Goal: Check status: Check status

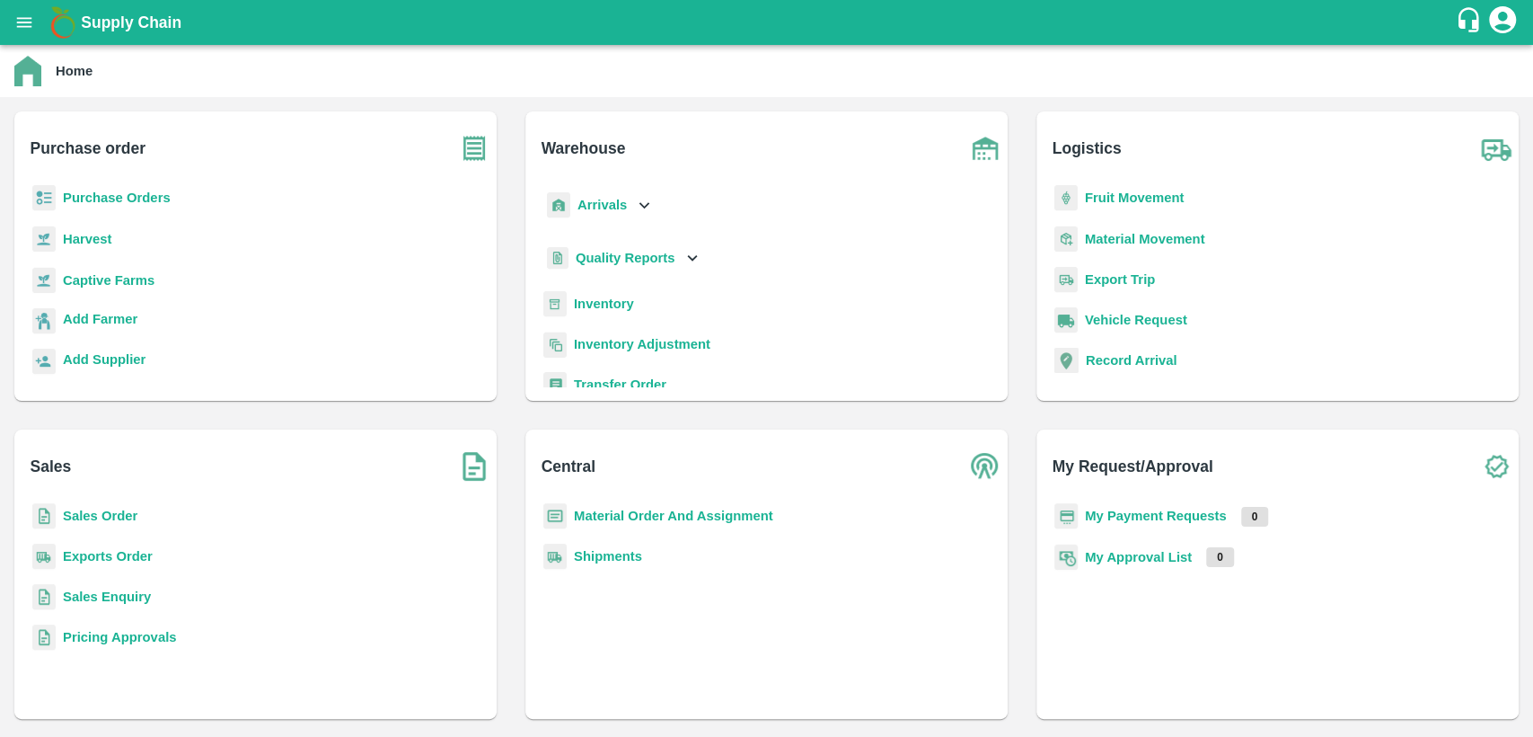
click at [591, 296] on b "Inventory" at bounding box center [604, 303] width 60 height 14
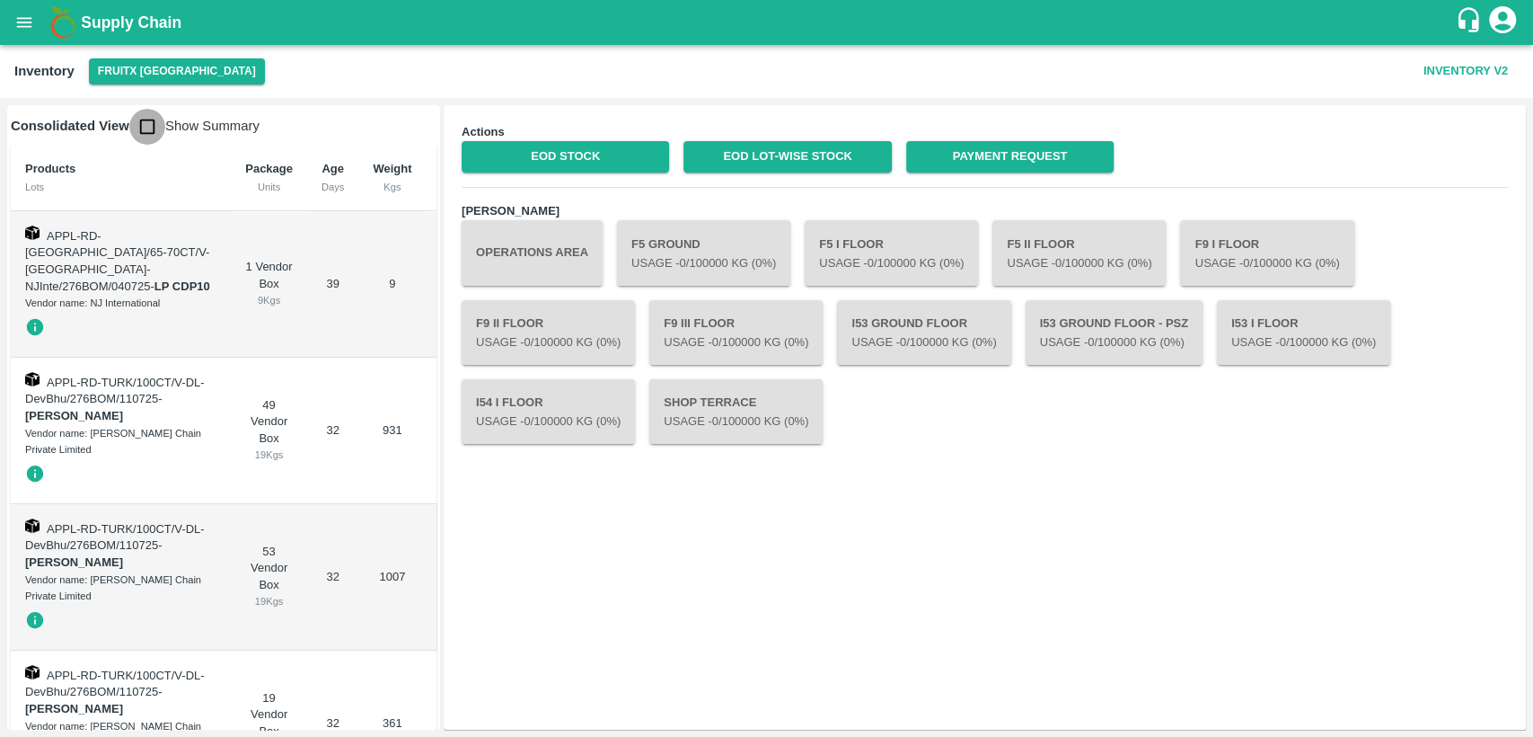
click at [152, 128] on input "checkbox" at bounding box center [147, 127] width 36 height 36
checkbox input "true"
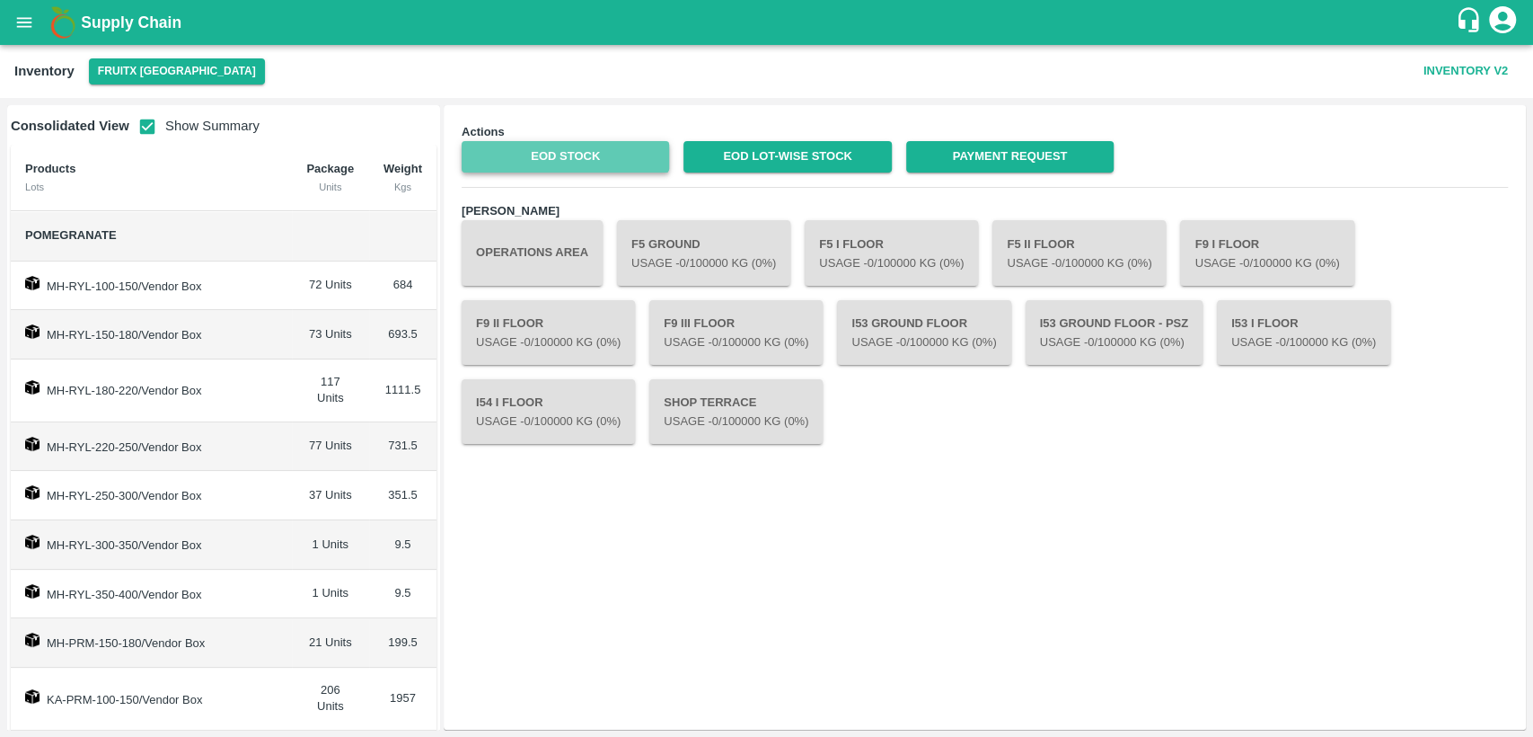
click at [529, 163] on link "EOD Stock" at bounding box center [566, 156] width 208 height 31
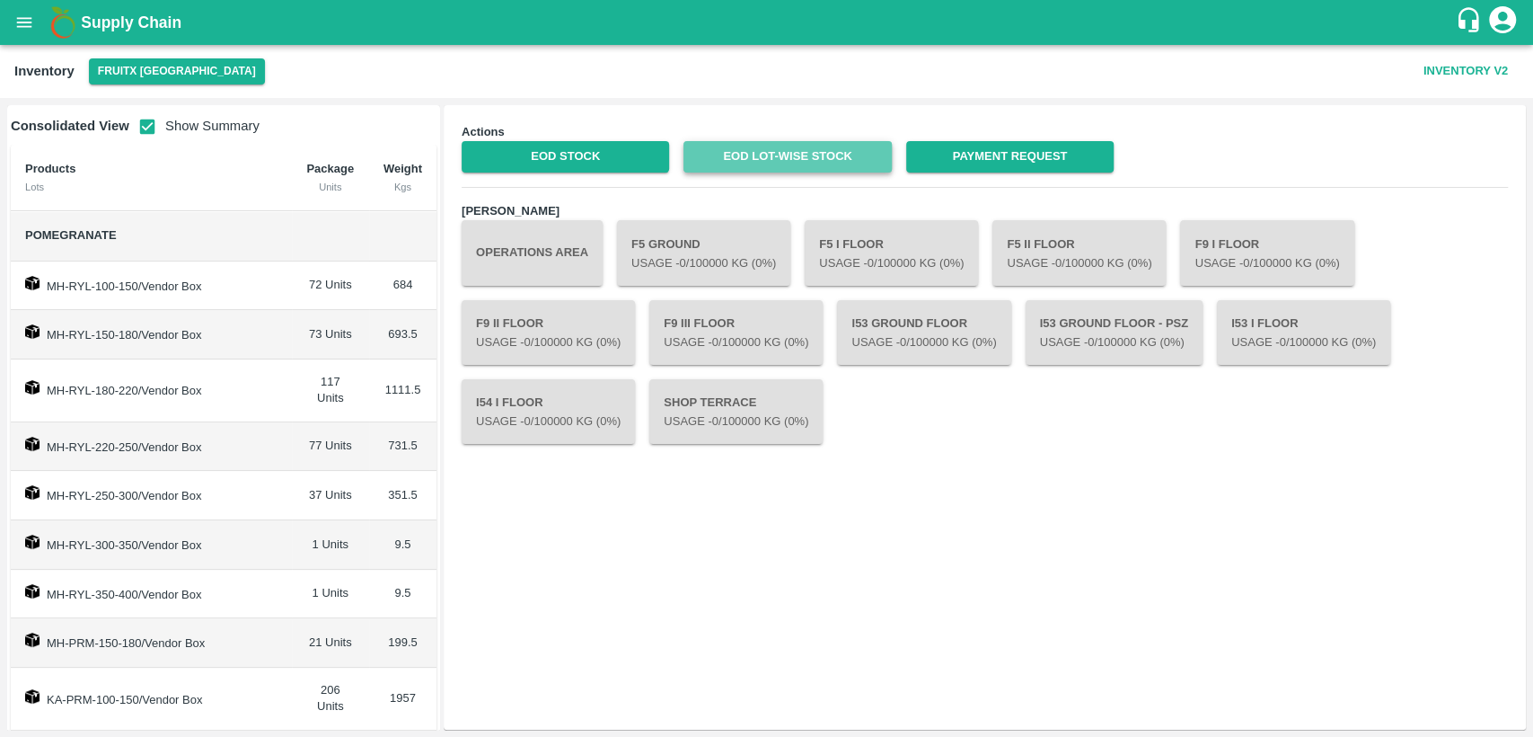
click at [766, 153] on link "EOD Lot-wise Stock" at bounding box center [788, 156] width 208 height 31
click at [31, 23] on icon "open drawer" at bounding box center [24, 23] width 20 height 20
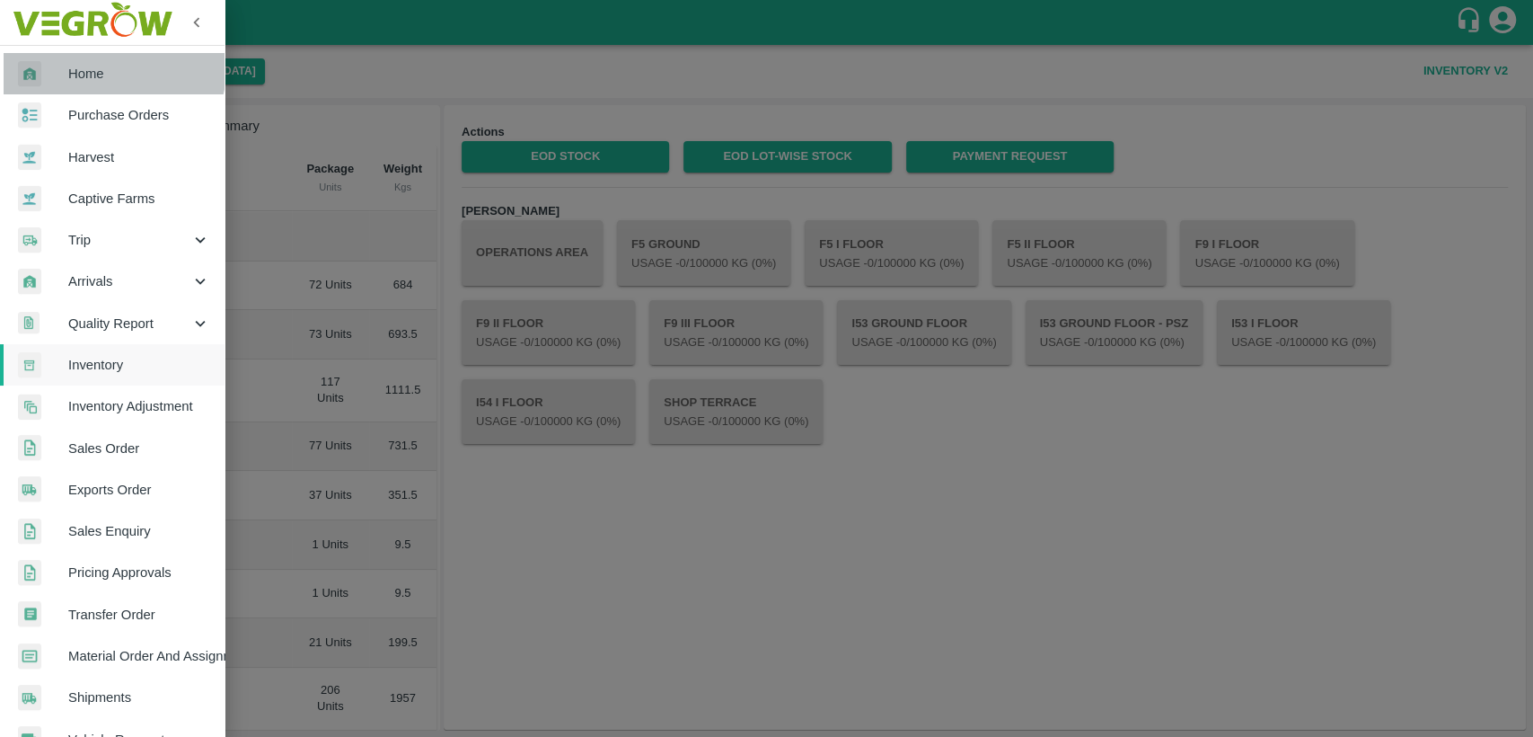
click at [84, 61] on link "Home" at bounding box center [112, 73] width 225 height 41
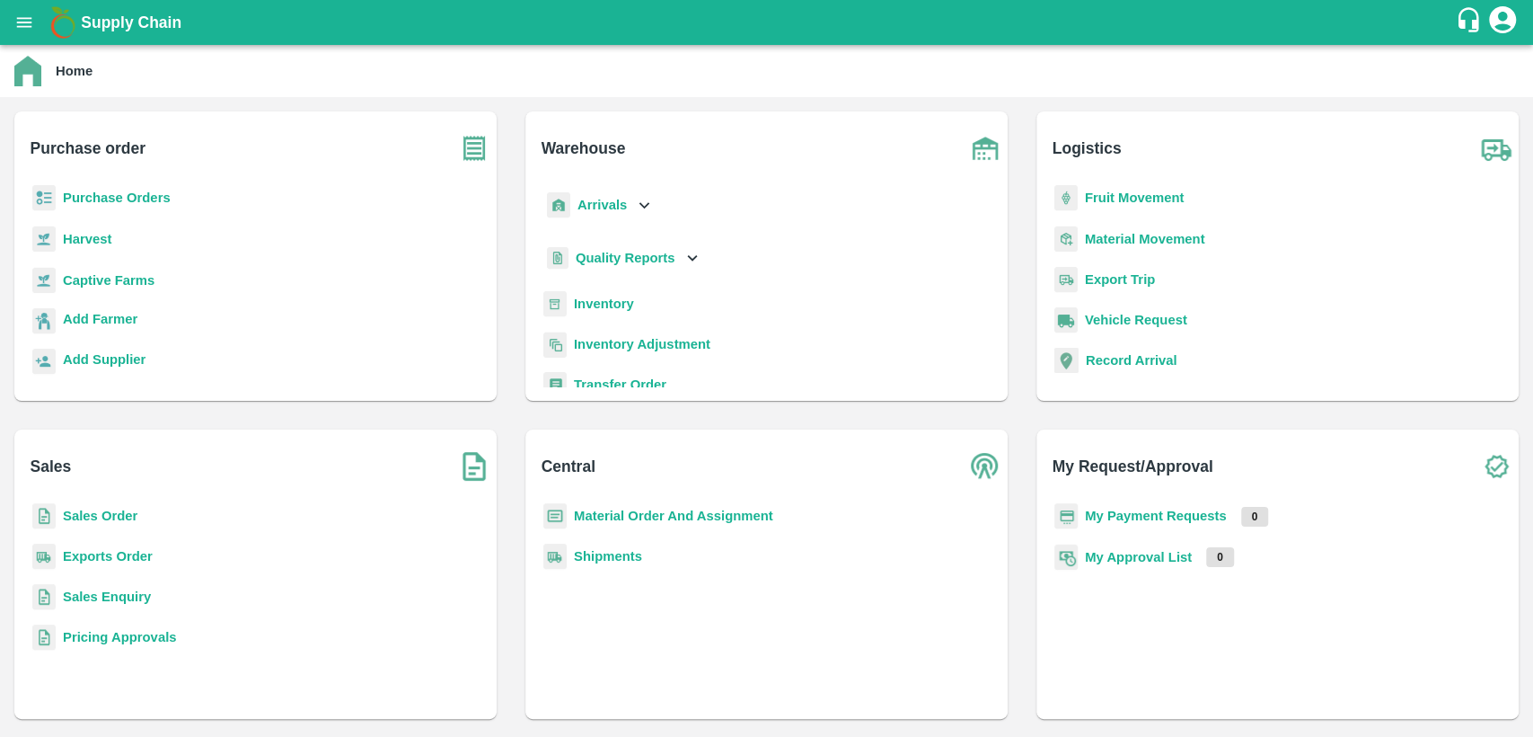
click at [85, 517] on b "Sales Order" at bounding box center [100, 515] width 75 height 14
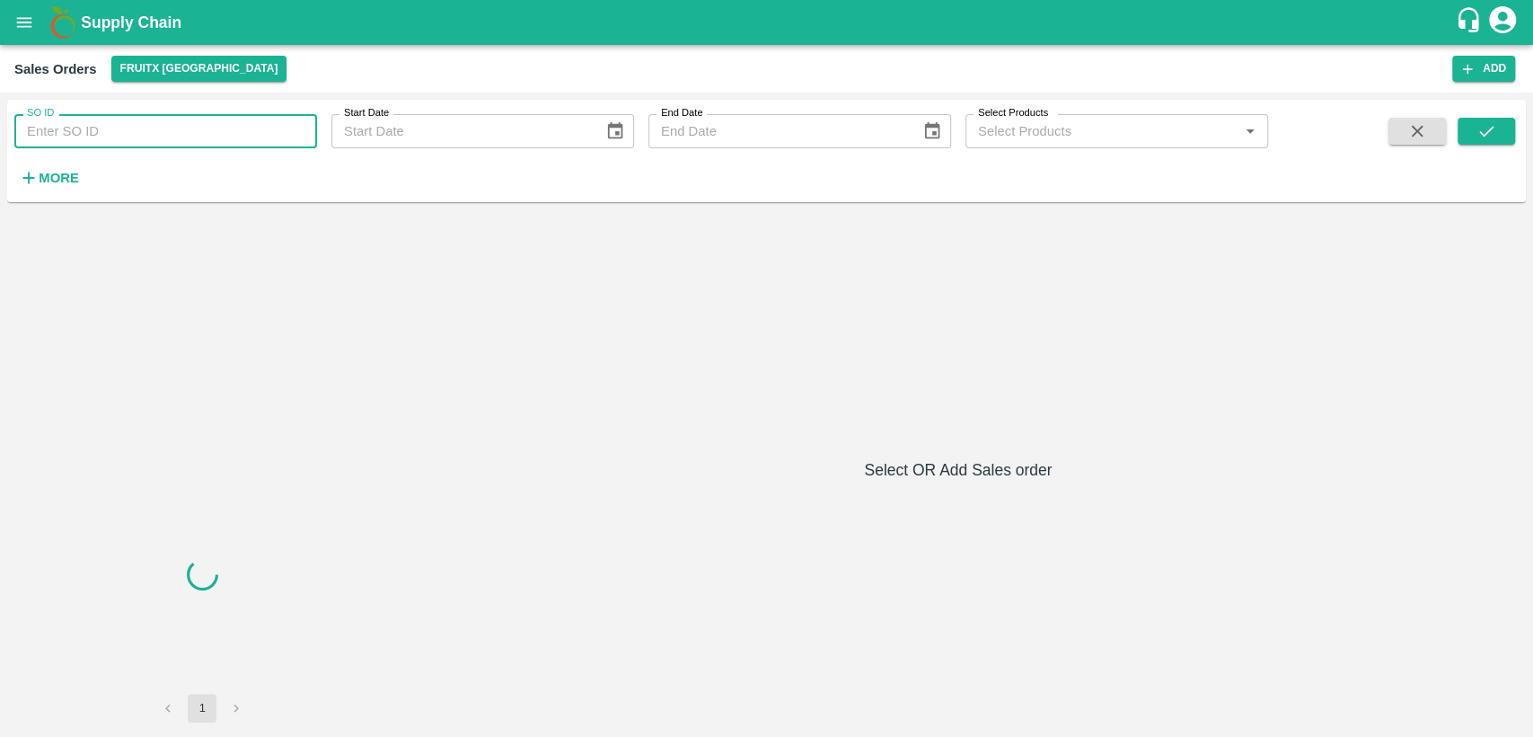
click at [172, 137] on input "SO ID" at bounding box center [165, 131] width 303 height 34
paste input "601236"
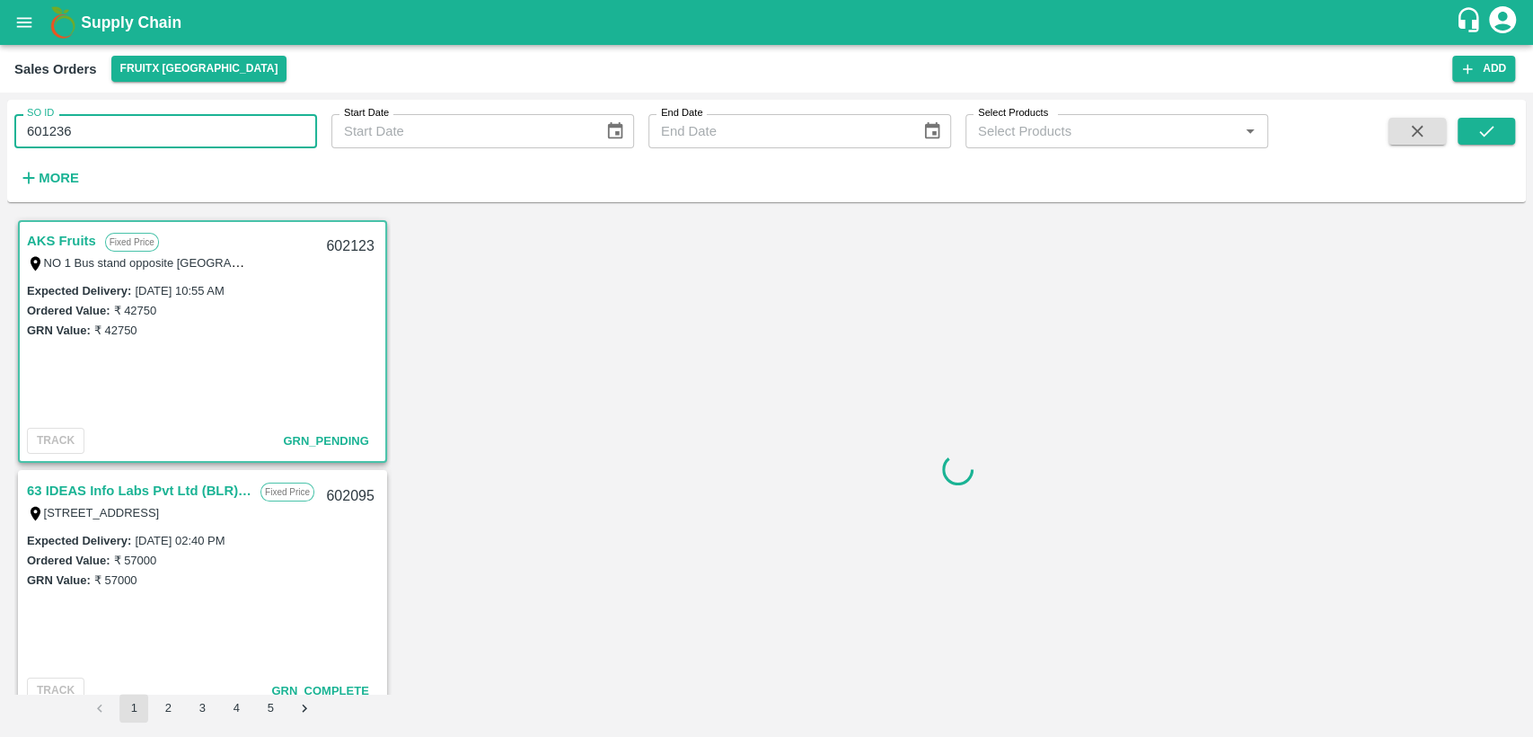
type input "601236"
click at [1499, 146] on span at bounding box center [1486, 155] width 57 height 74
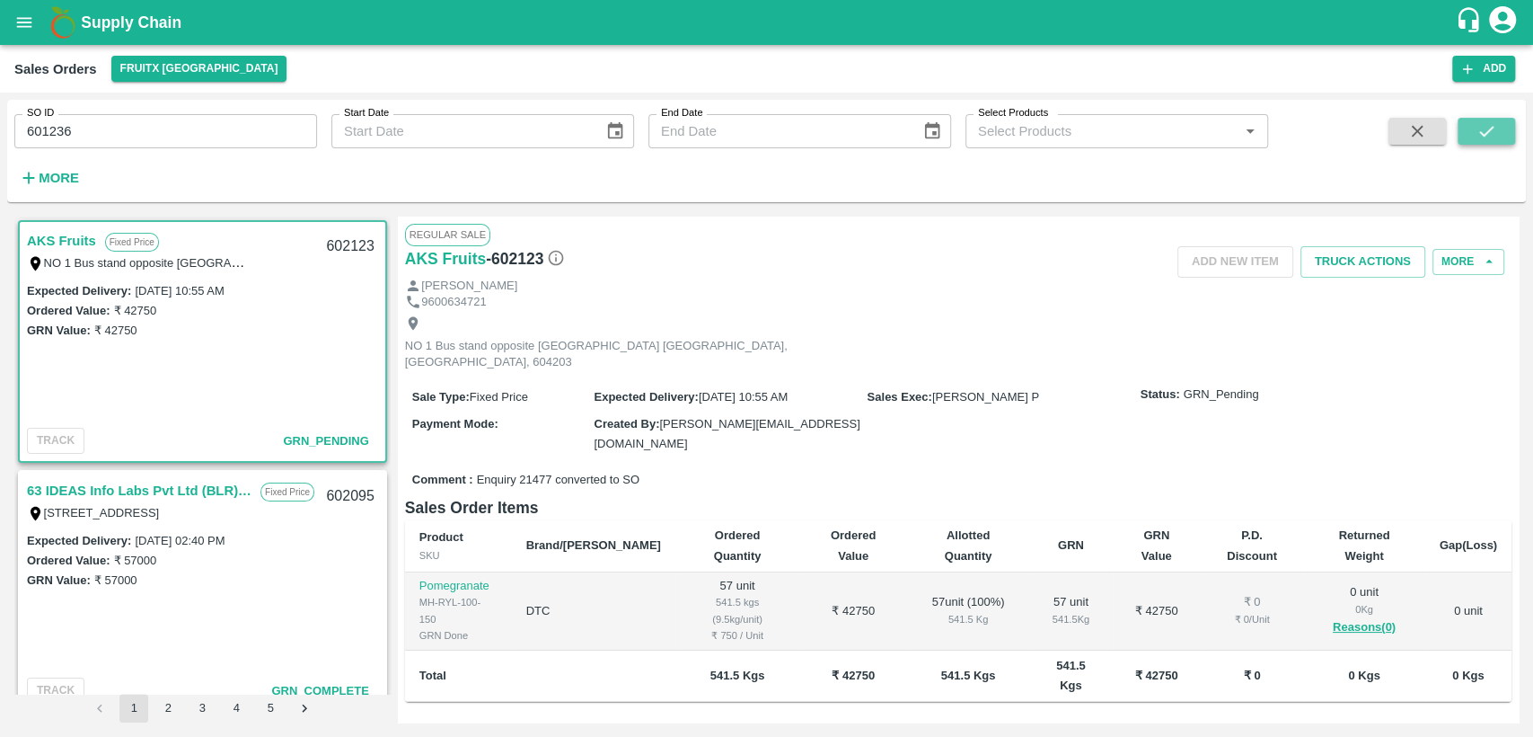
click at [1490, 131] on icon "submit" at bounding box center [1487, 131] width 20 height 20
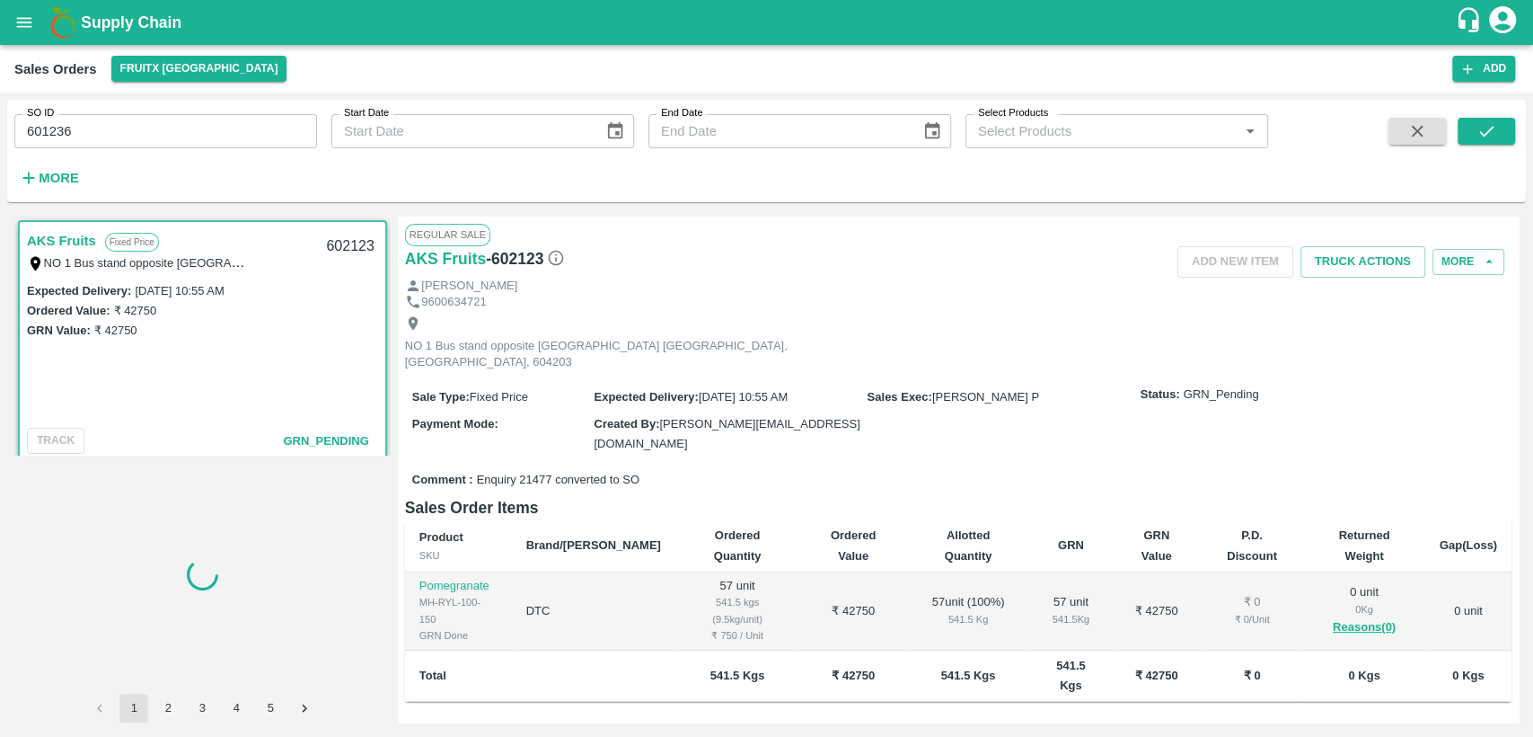
scroll to position [5, 0]
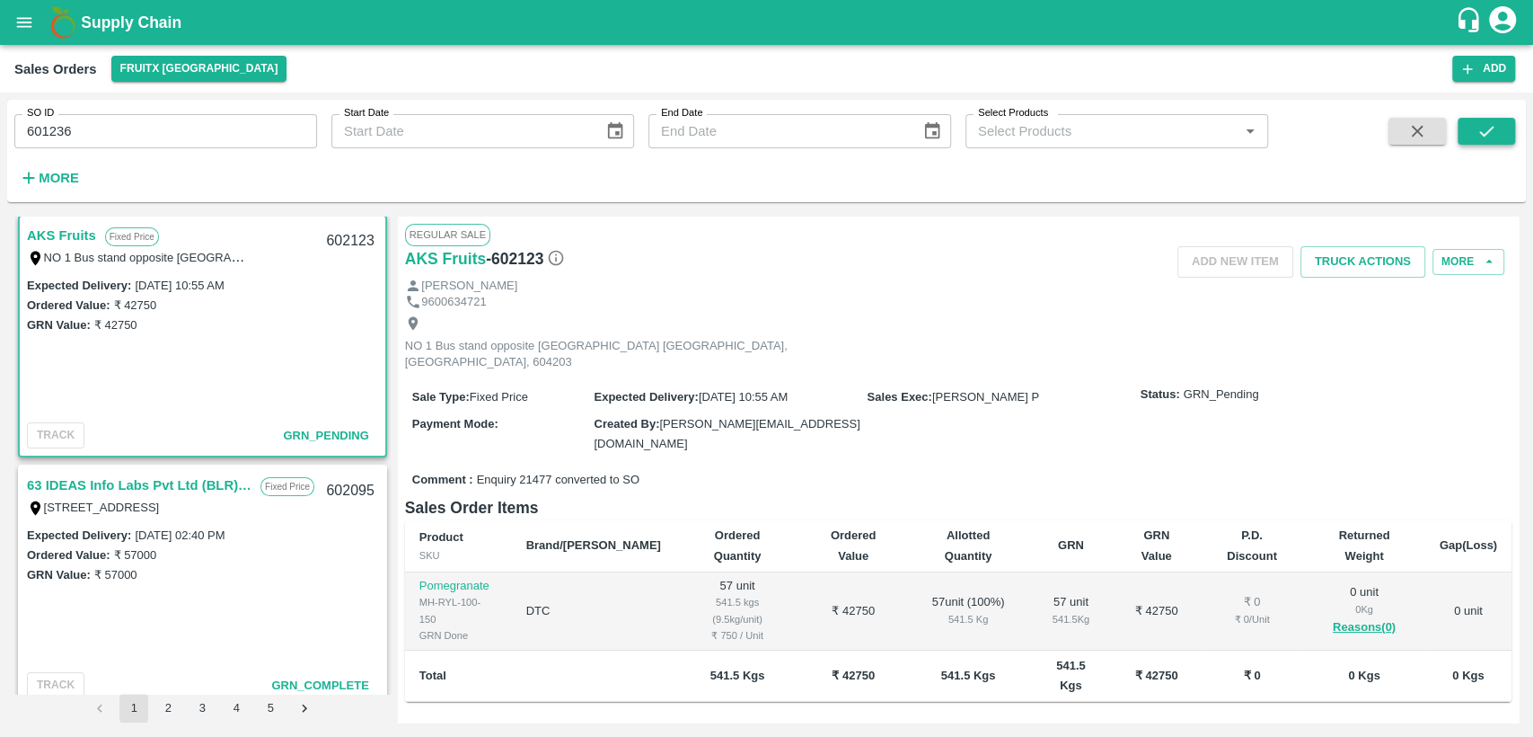
click at [1498, 126] on button "submit" at bounding box center [1486, 131] width 57 height 27
click at [1492, 121] on icon "submit" at bounding box center [1487, 131] width 20 height 20
click at [62, 140] on input "601236" at bounding box center [165, 131] width 303 height 34
paste input "7"
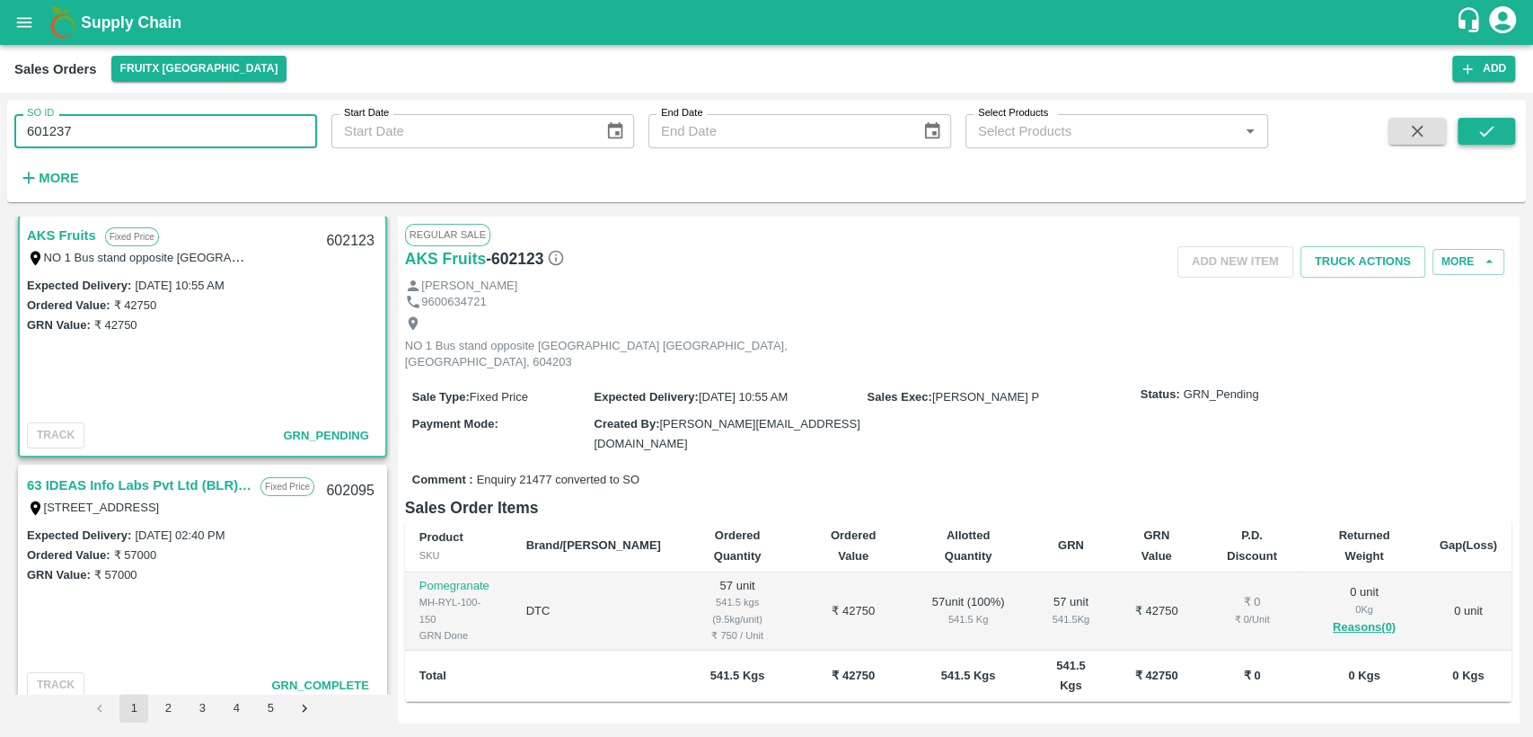
type input "601237"
click at [1485, 138] on icon "submit" at bounding box center [1487, 131] width 20 height 20
